Goal: Task Accomplishment & Management: Manage account settings

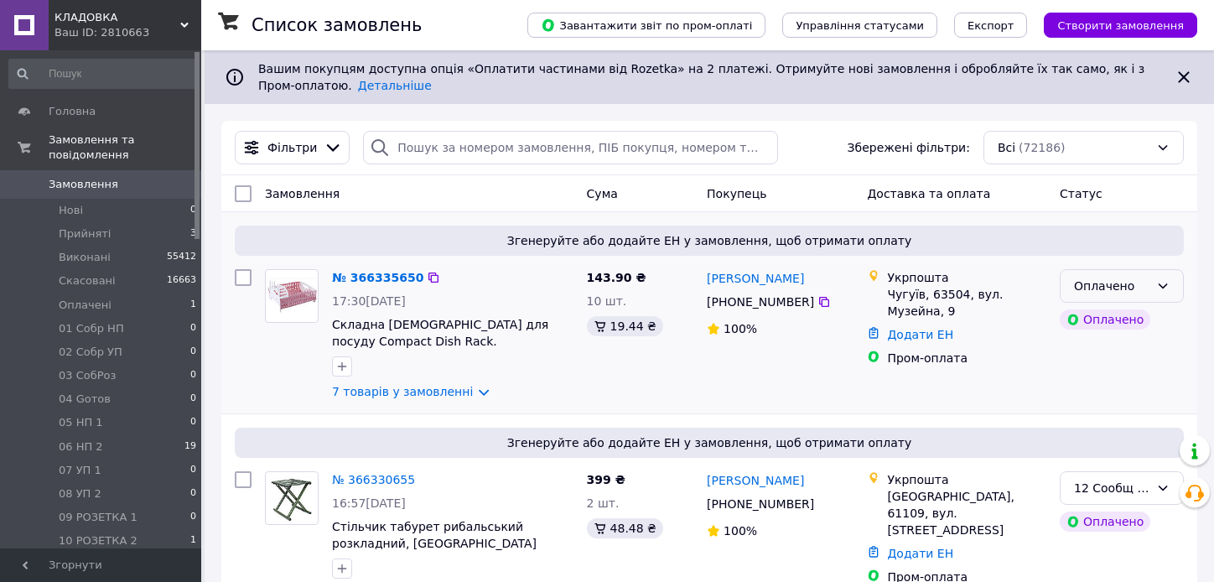
click at [1160, 277] on div "Оплачено" at bounding box center [1121, 286] width 124 height 34
click at [1136, 316] on li "Прийнято" at bounding box center [1121, 323] width 122 height 30
click at [379, 388] on link "7 товарів у замовленні" at bounding box center [402, 391] width 141 height 13
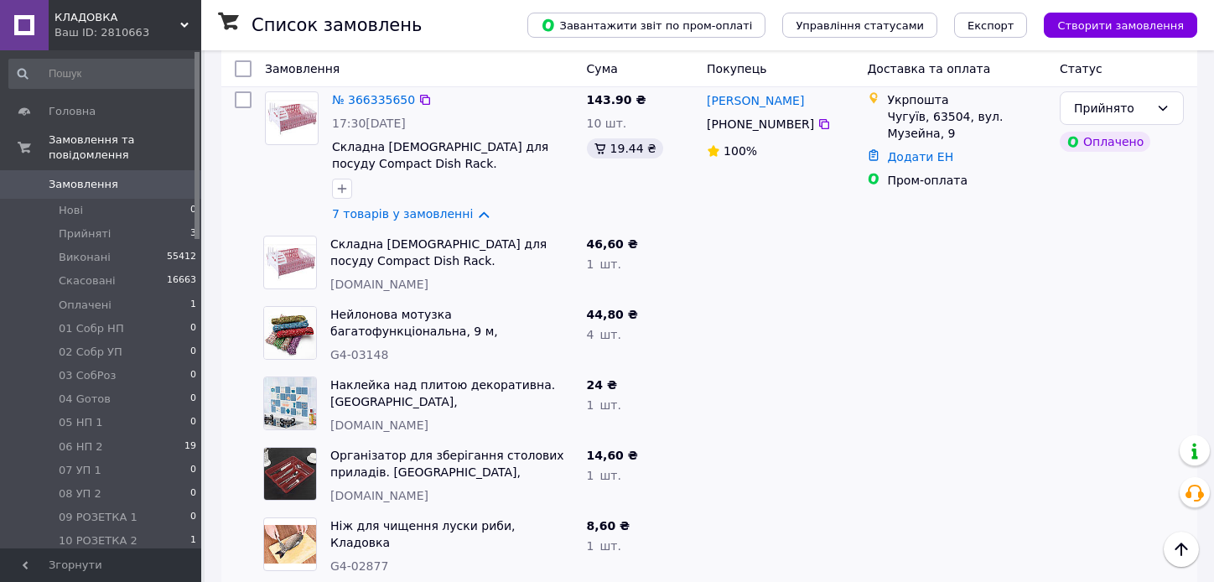
scroll to position [168, 0]
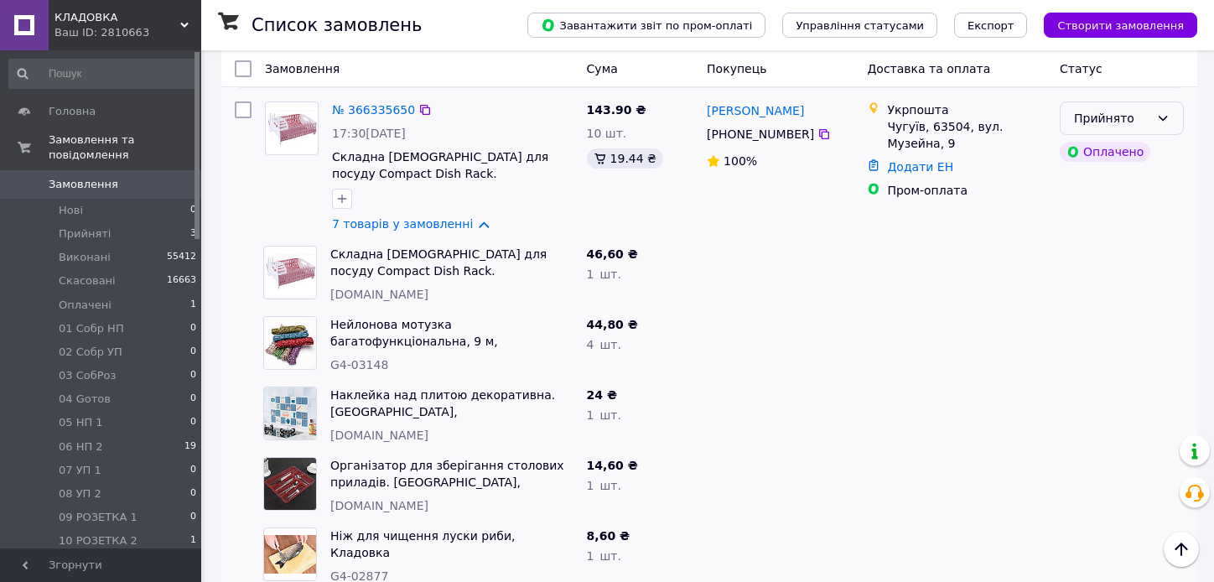
click at [1160, 115] on icon at bounding box center [1162, 117] width 13 height 13
click at [1133, 249] on li "12 Сообщ об ОПЛ" at bounding box center [1121, 267] width 122 height 47
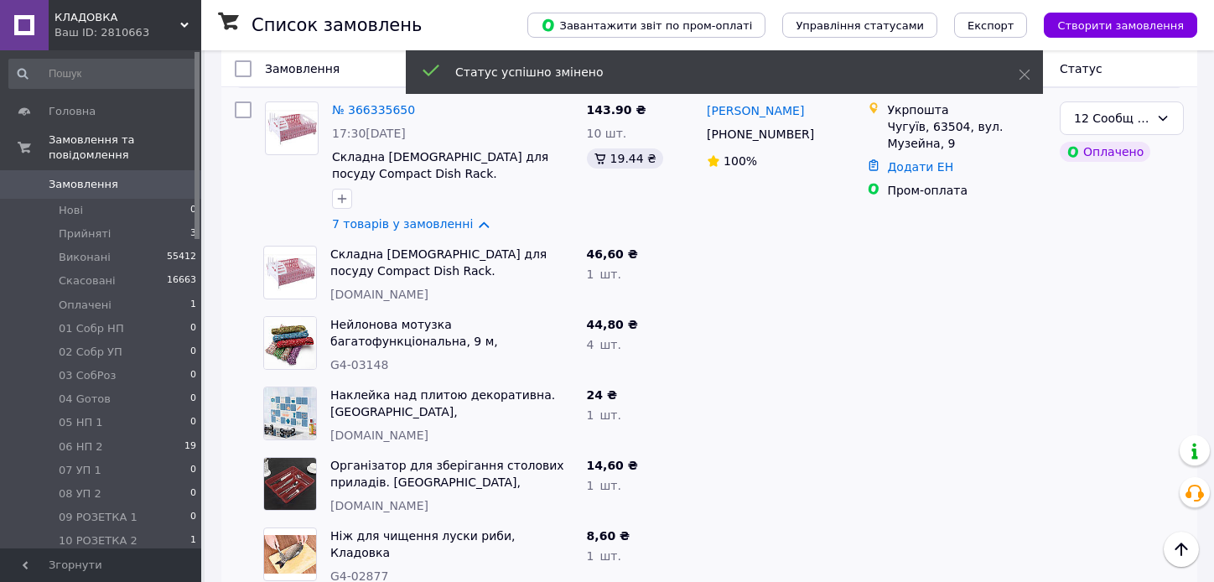
click at [463, 224] on link "7 товарів у замовленні" at bounding box center [402, 223] width 141 height 13
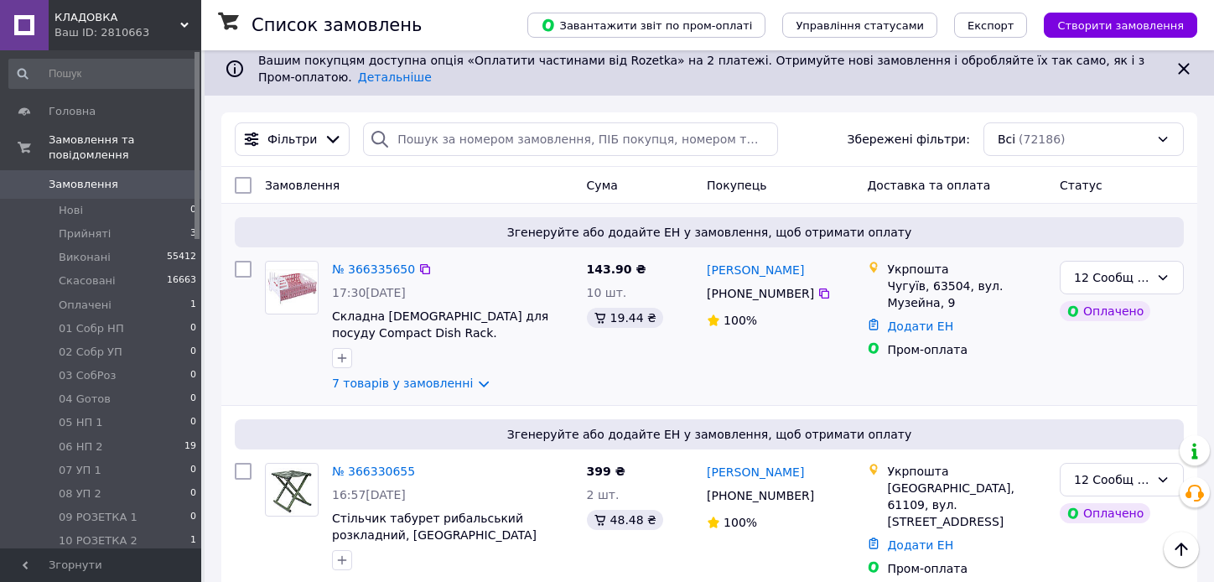
scroll to position [0, 0]
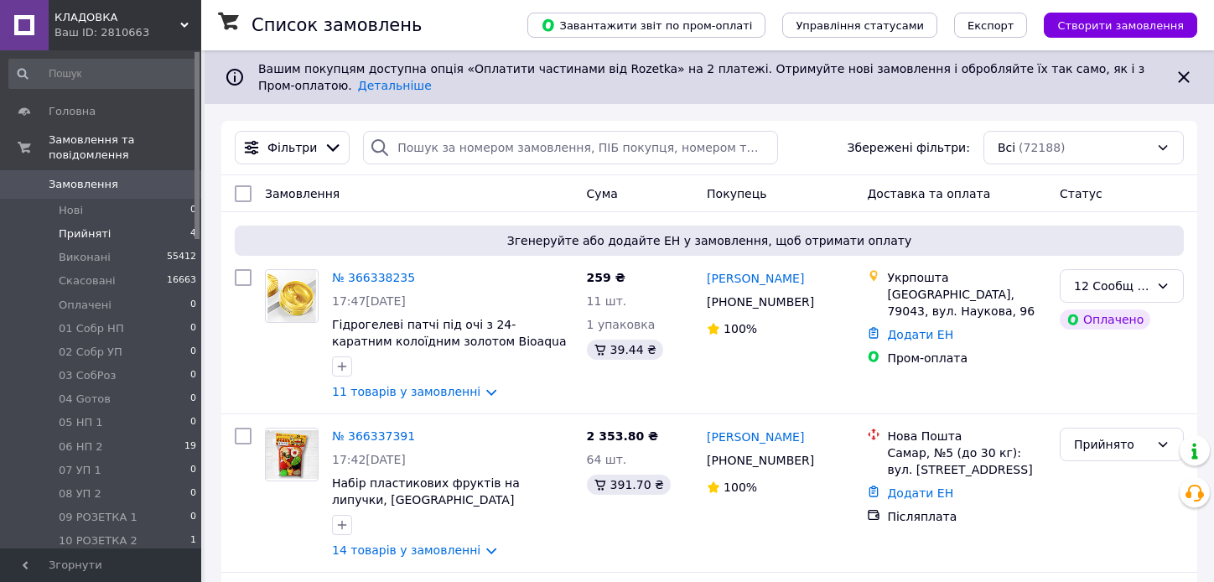
click at [150, 222] on li "Прийняті 4" at bounding box center [103, 233] width 206 height 23
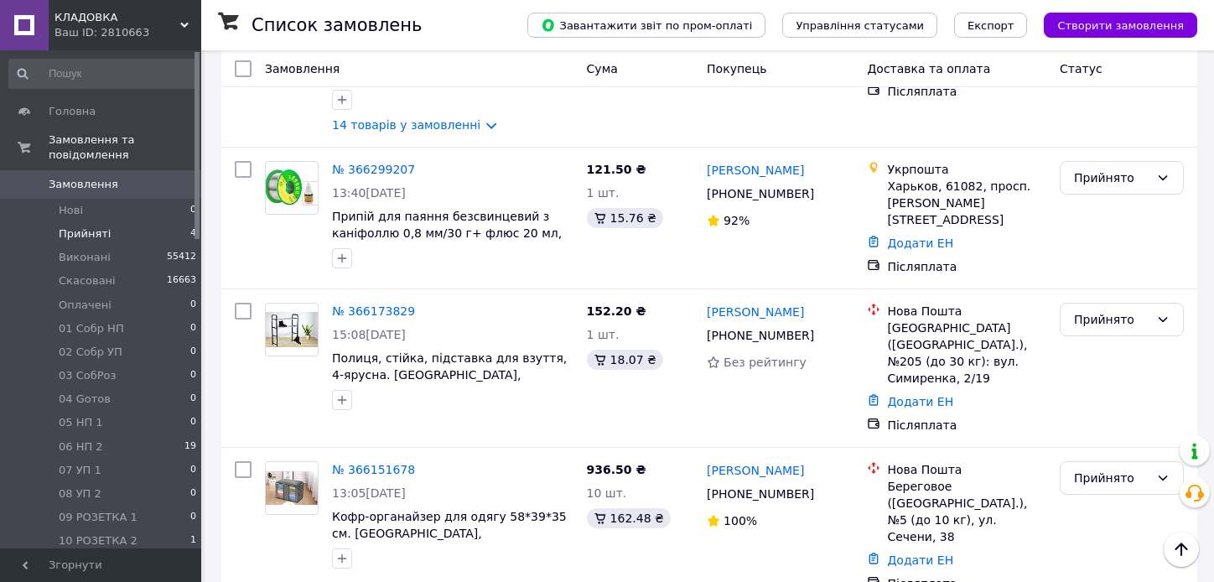
scroll to position [278, 0]
click at [98, 177] on span "Замовлення" at bounding box center [84, 184] width 70 height 15
